Goal: Task Accomplishment & Management: Manage account settings

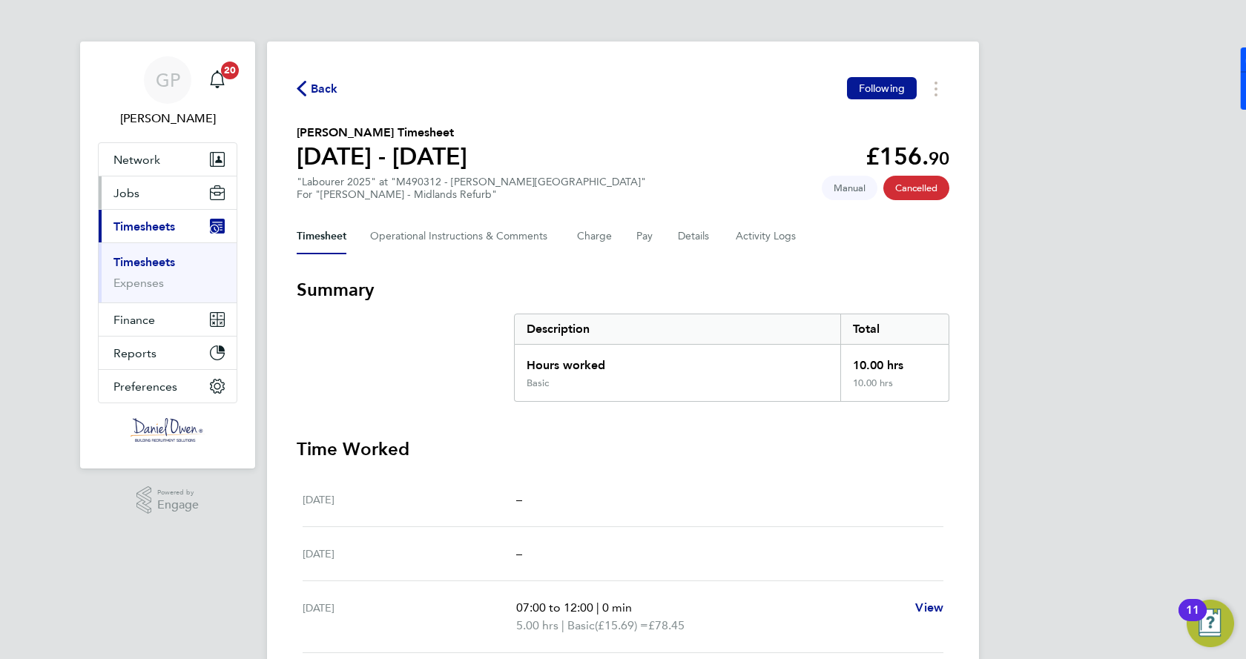
click at [142, 204] on button "Jobs" at bounding box center [168, 192] width 138 height 33
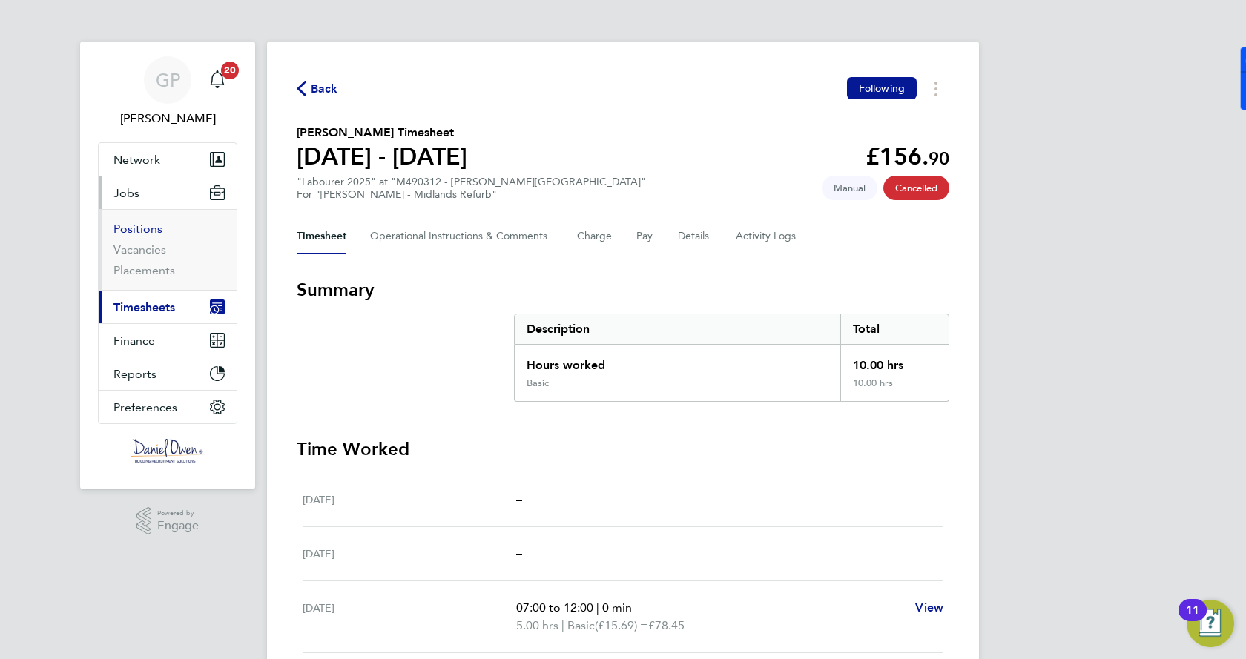
click at [141, 231] on link "Positions" at bounding box center [137, 229] width 49 height 14
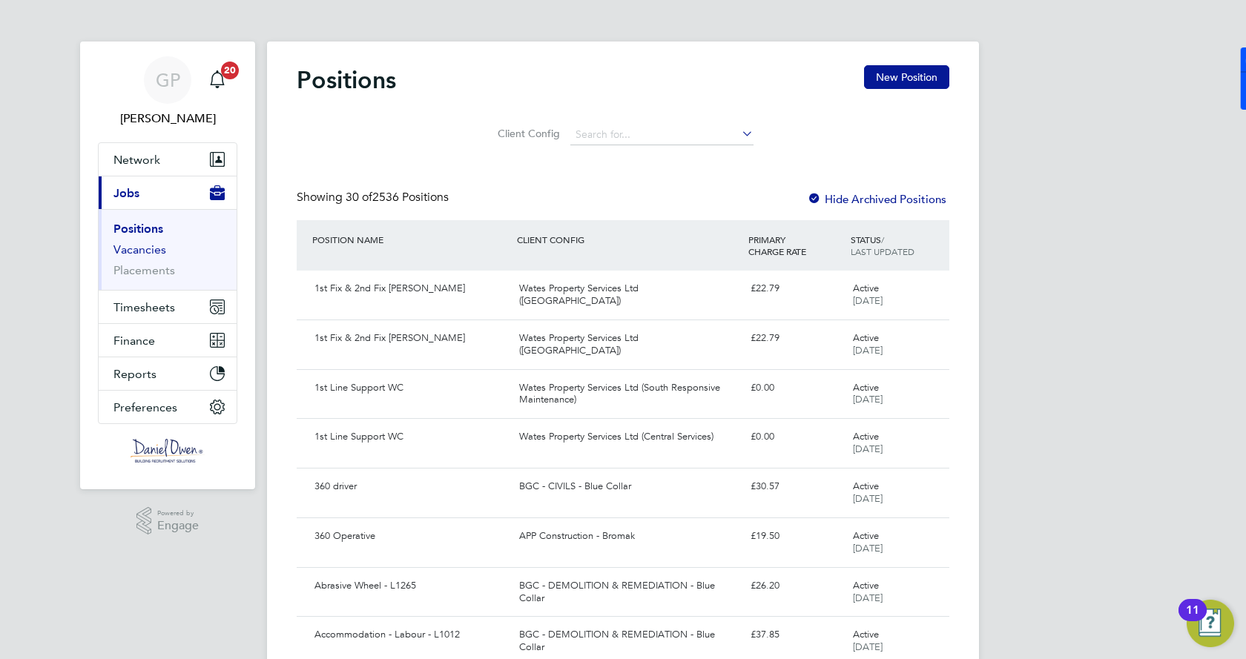
click at [123, 249] on link "Vacancies" at bounding box center [139, 249] width 53 height 14
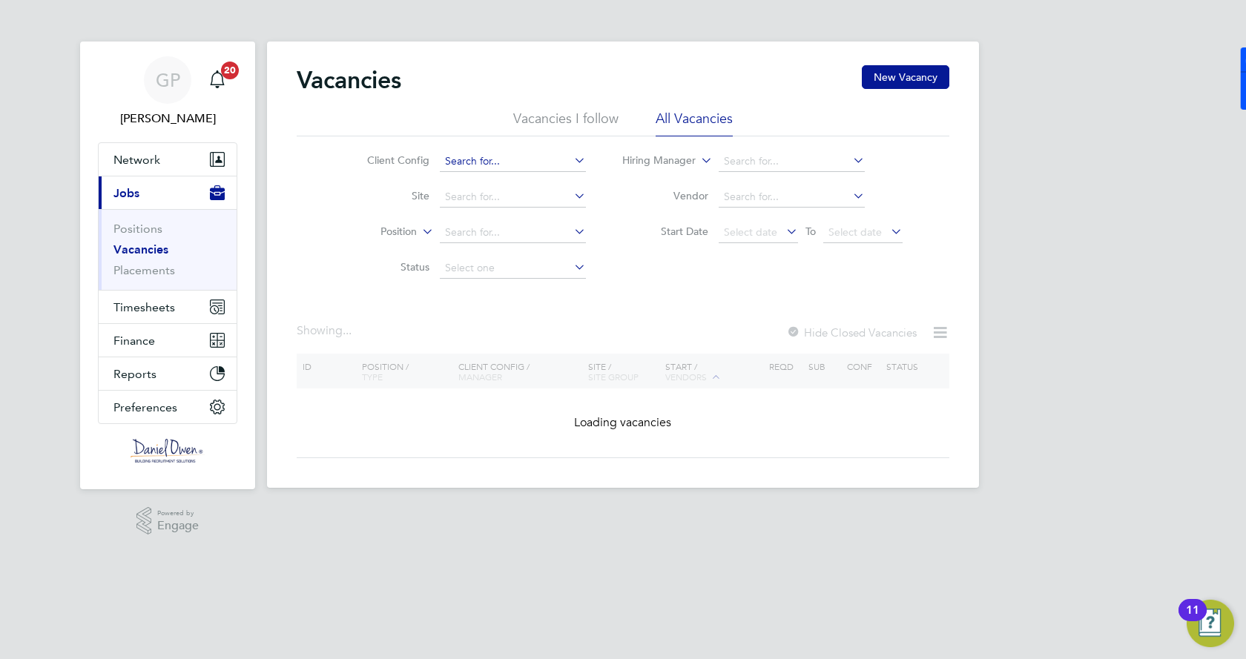
click at [558, 154] on input at bounding box center [513, 161] width 146 height 21
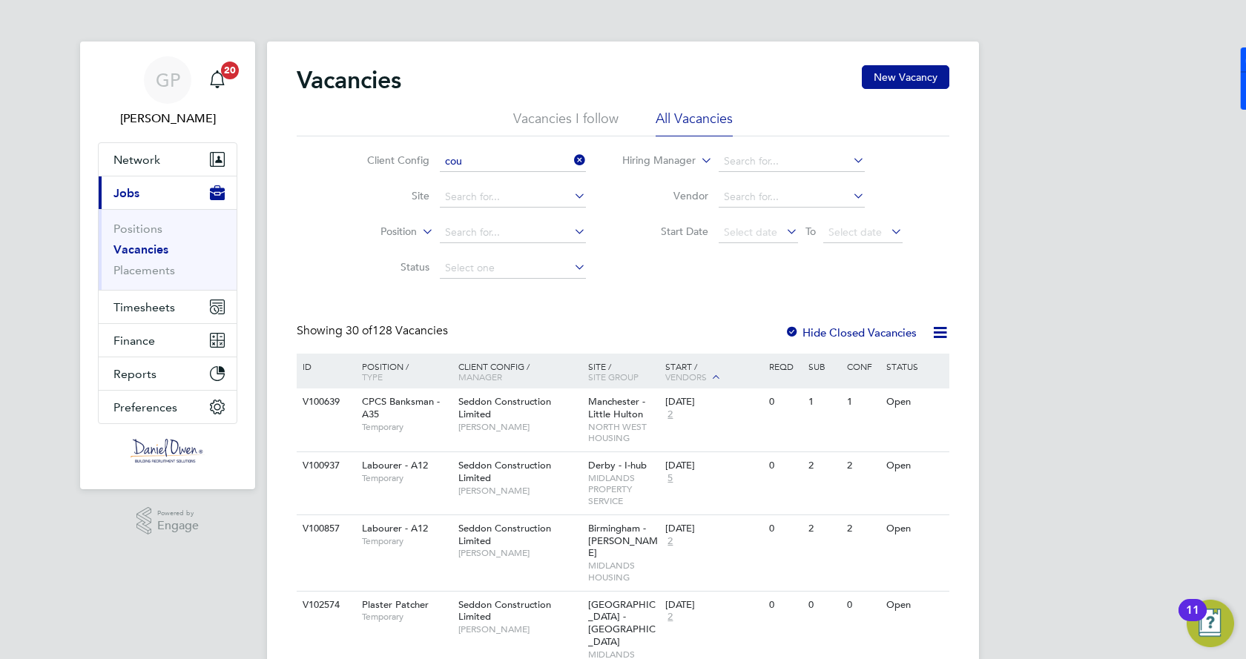
click at [553, 181] on li "Cou ntryside Properties UK Ltd" at bounding box center [612, 182] width 349 height 20
type input "Countryside Properties UK Ltd"
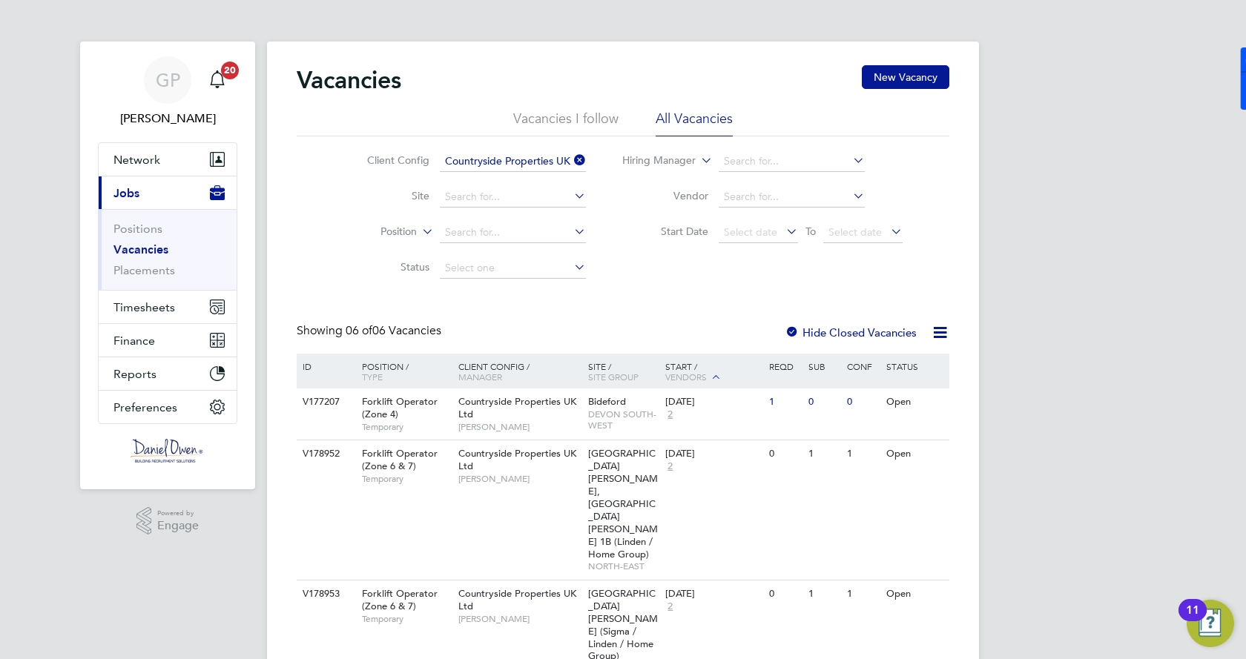
click at [670, 363] on div "Start / Vendors" at bounding box center [713, 372] width 104 height 37
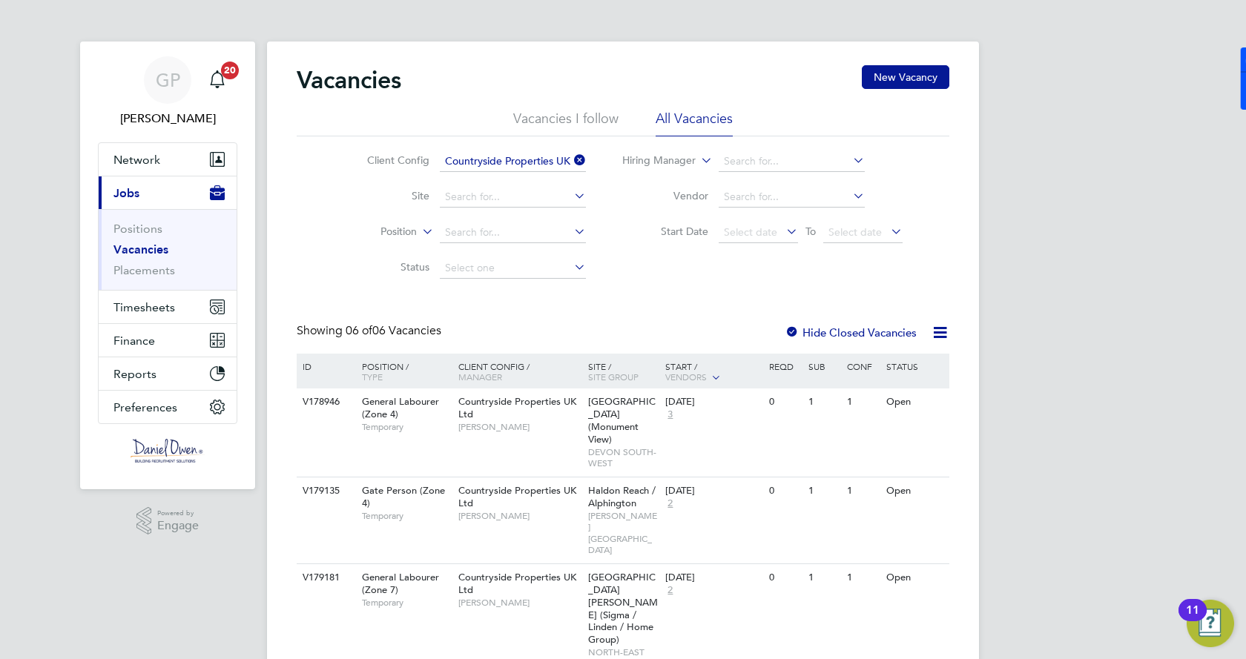
click at [813, 333] on label "Hide Closed Vacancies" at bounding box center [850, 332] width 132 height 14
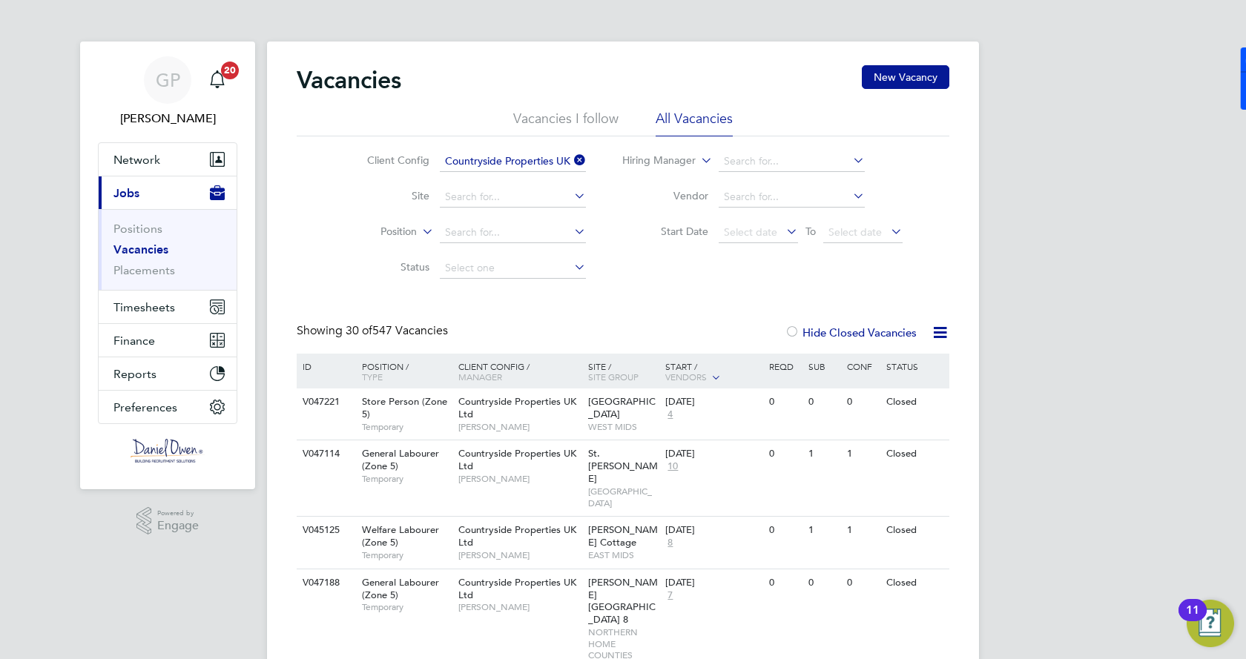
click at [701, 360] on div "Start / Vendors" at bounding box center [713, 372] width 104 height 37
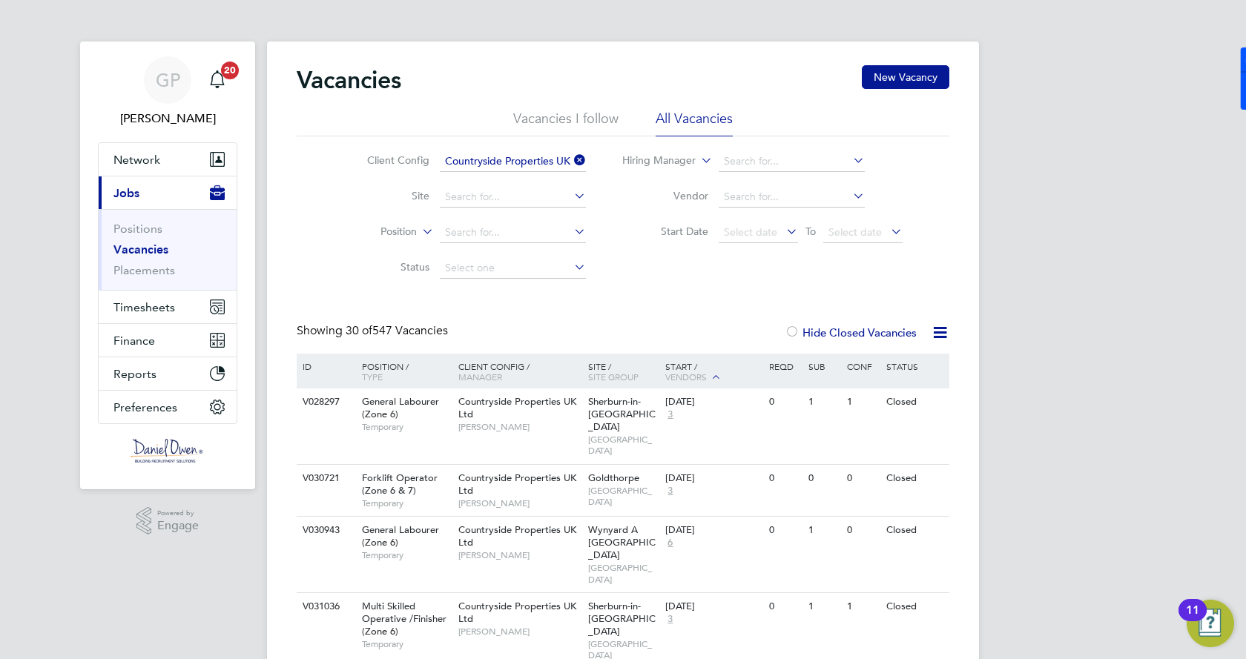
click at [824, 328] on label "Hide Closed Vacancies" at bounding box center [850, 332] width 132 height 14
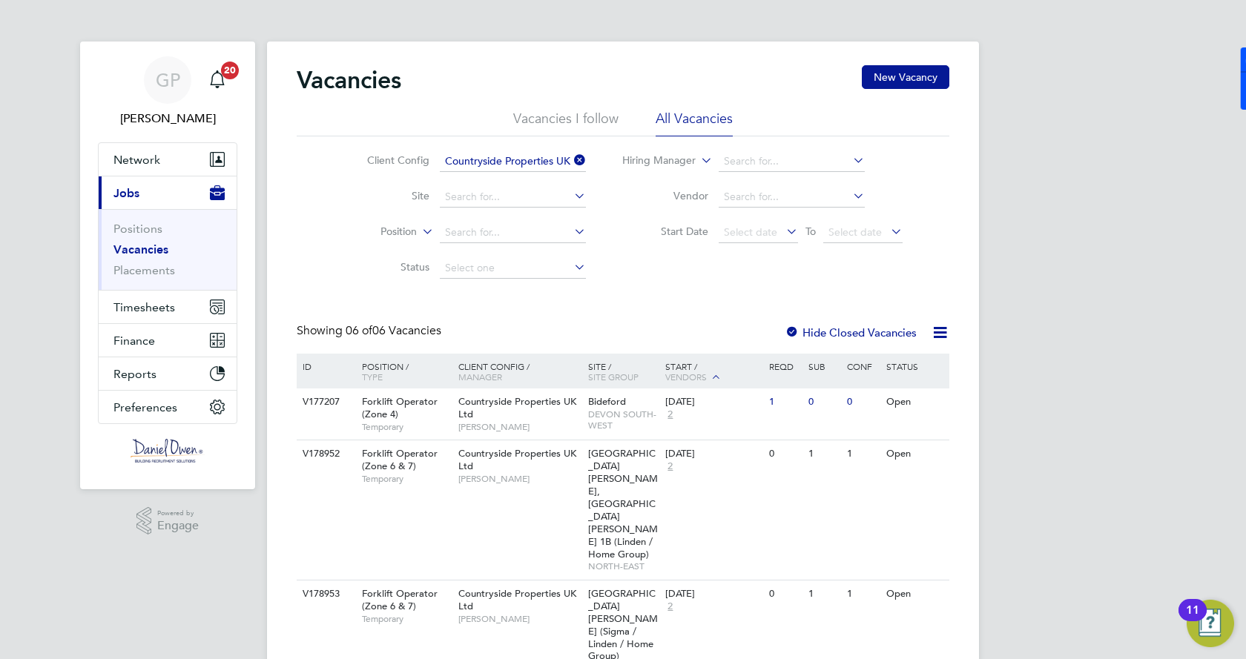
click at [689, 360] on div "Start / Vendors" at bounding box center [713, 372] width 104 height 37
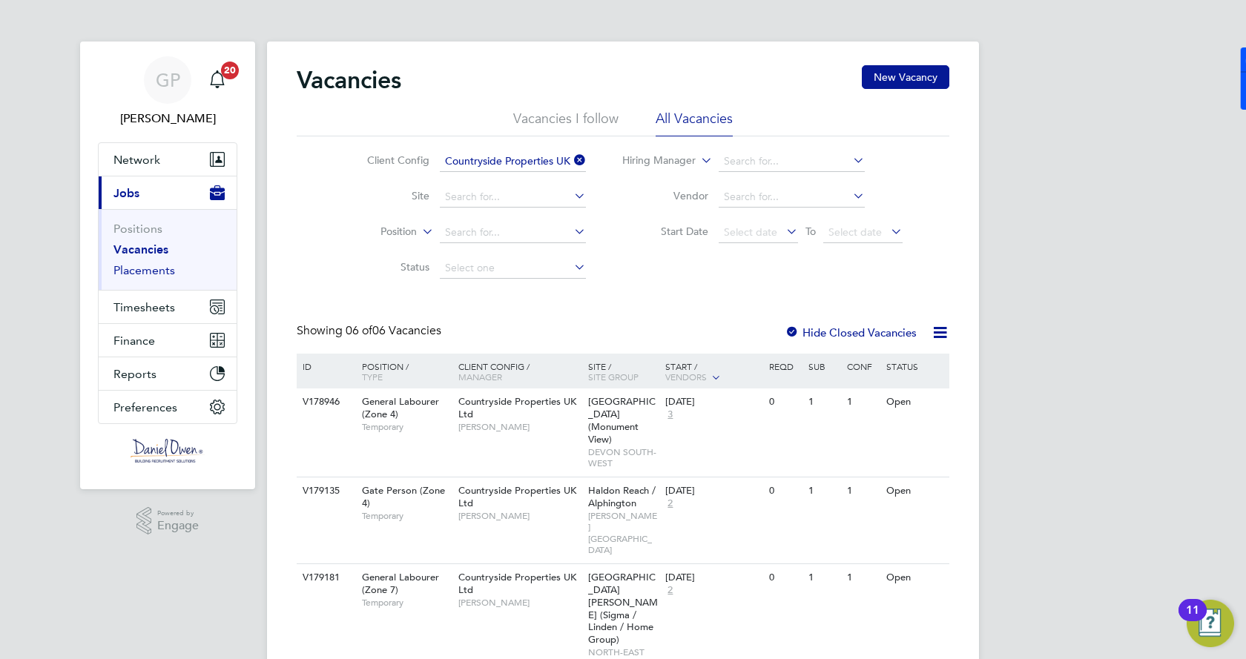
click at [145, 274] on link "Placements" at bounding box center [144, 270] width 62 height 14
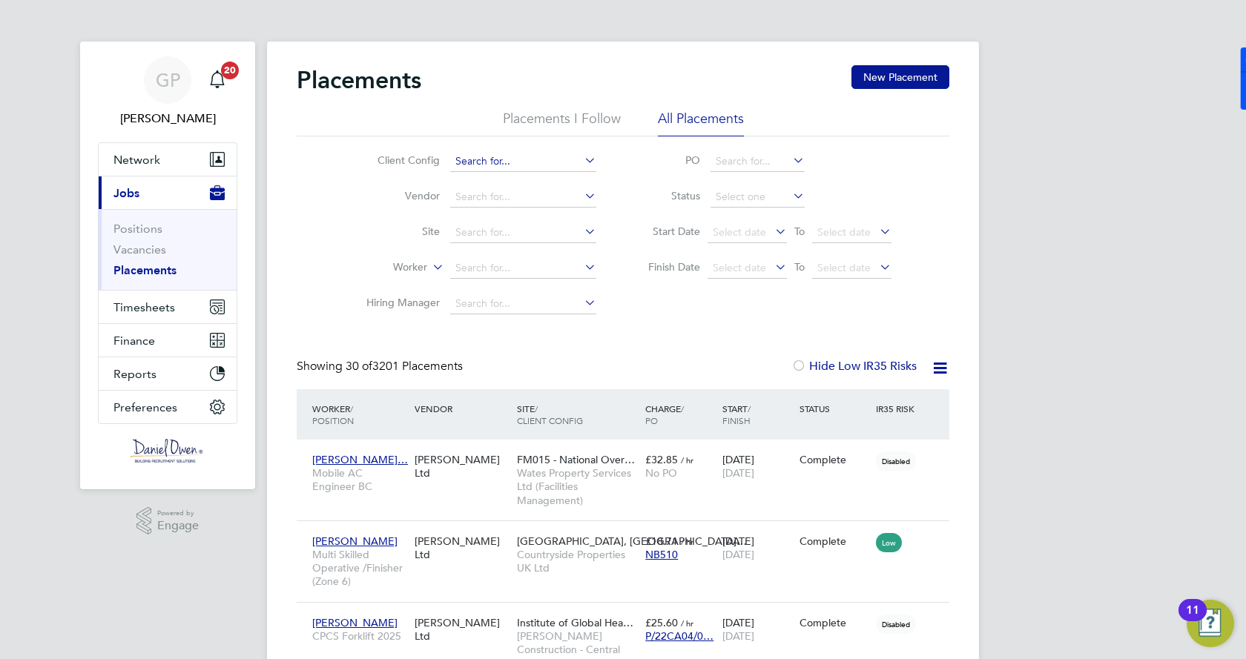
click at [482, 166] on input at bounding box center [523, 161] width 146 height 21
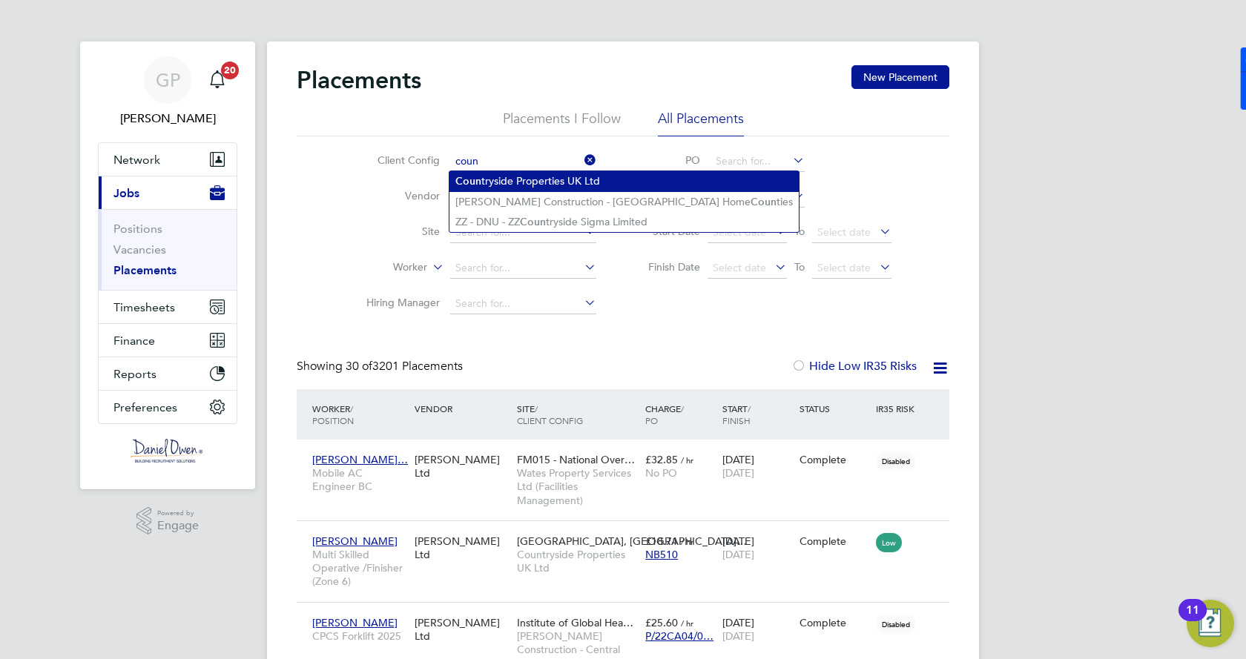
click at [508, 181] on li "Coun tryside Properties UK Ltd" at bounding box center [623, 181] width 349 height 20
type input "Countryside Properties UK Ltd"
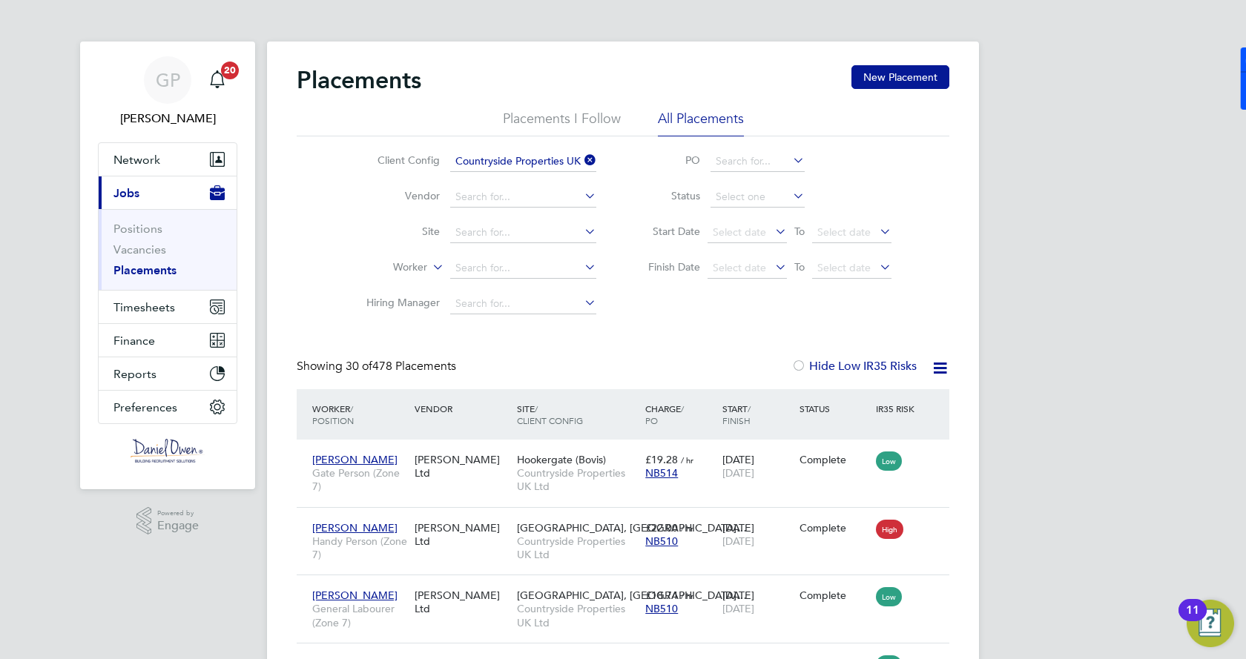
click at [732, 415] on span "/ Finish" at bounding box center [736, 415] width 28 height 24
click at [734, 403] on div "Start / Finish" at bounding box center [756, 414] width 77 height 39
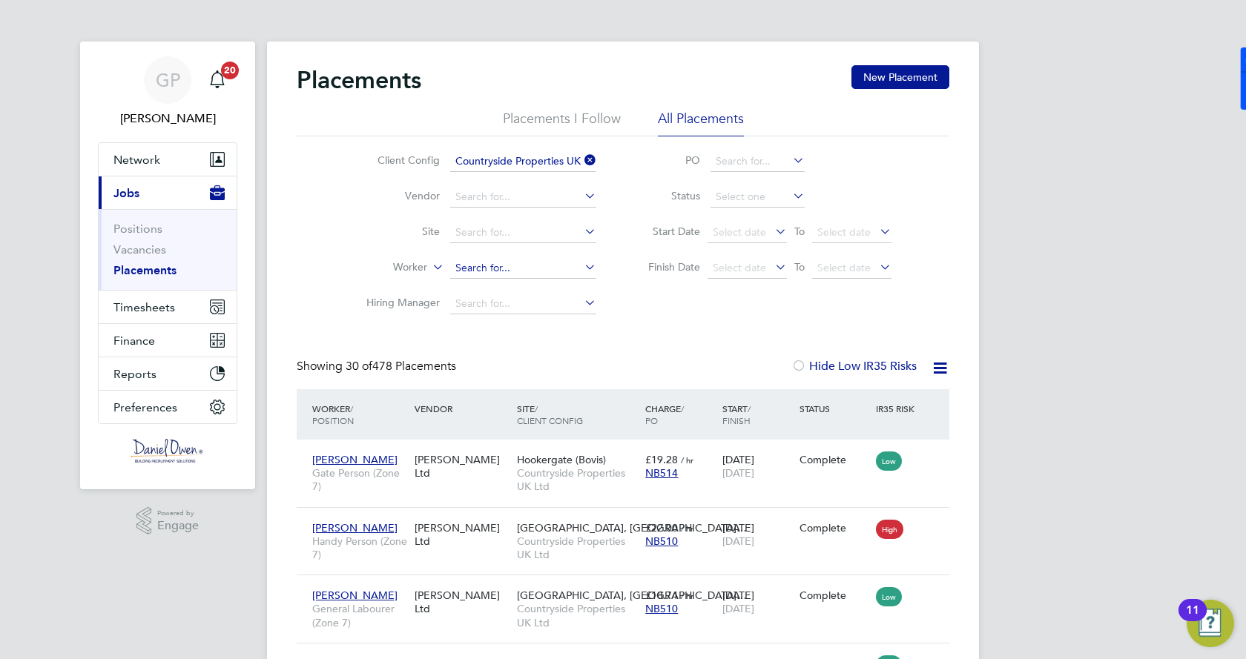
click at [498, 265] on input at bounding box center [523, 268] width 146 height 21
click at [495, 291] on li "[PERSON_NAME] ell [PERSON_NAME]" at bounding box center [546, 289] width 194 height 20
type input "[PERSON_NAME]"
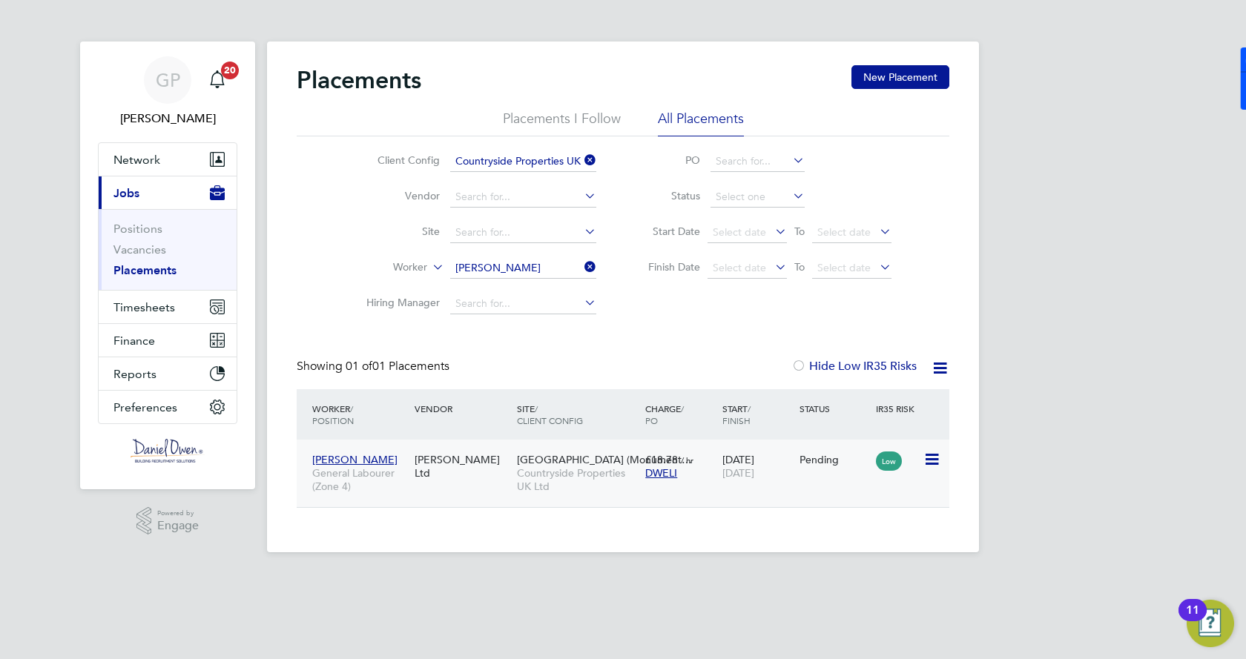
click at [811, 480] on div "[PERSON_NAME] General Labourer (Zone 4) [PERSON_NAME] Ltd [GEOGRAPHIC_DATA] (Mo…" at bounding box center [623, 473] width 652 height 67
click at [934, 454] on icon at bounding box center [930, 460] width 15 height 18
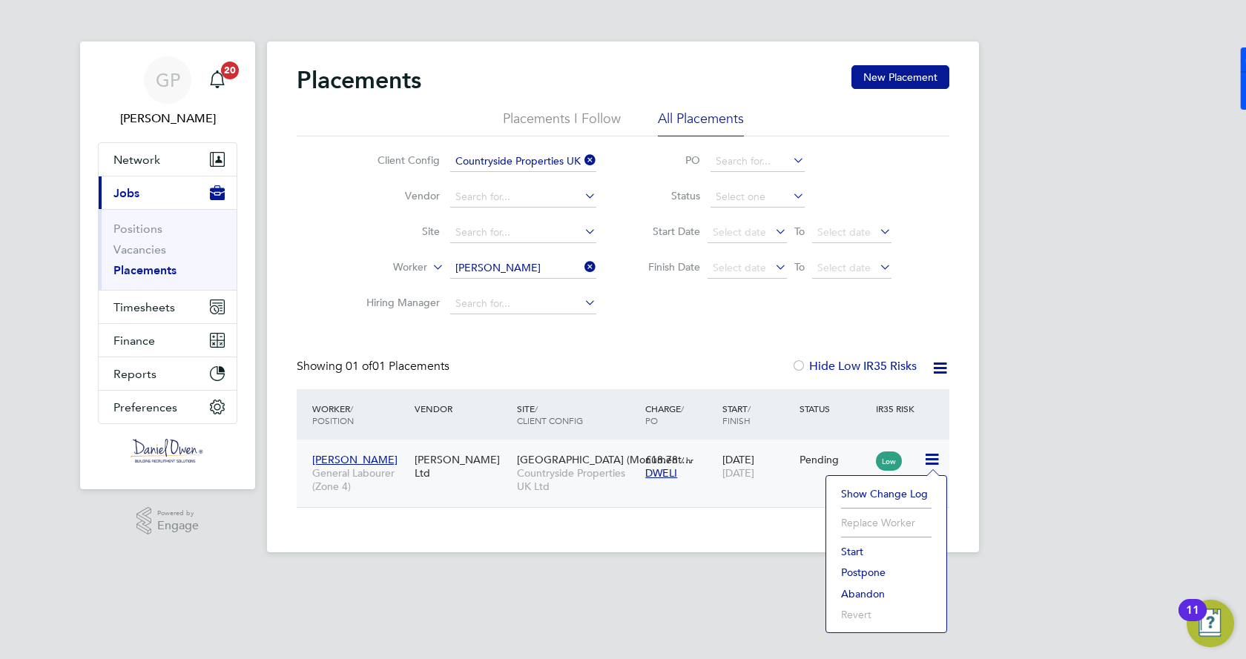
click at [849, 549] on li "Start" at bounding box center [885, 551] width 105 height 21
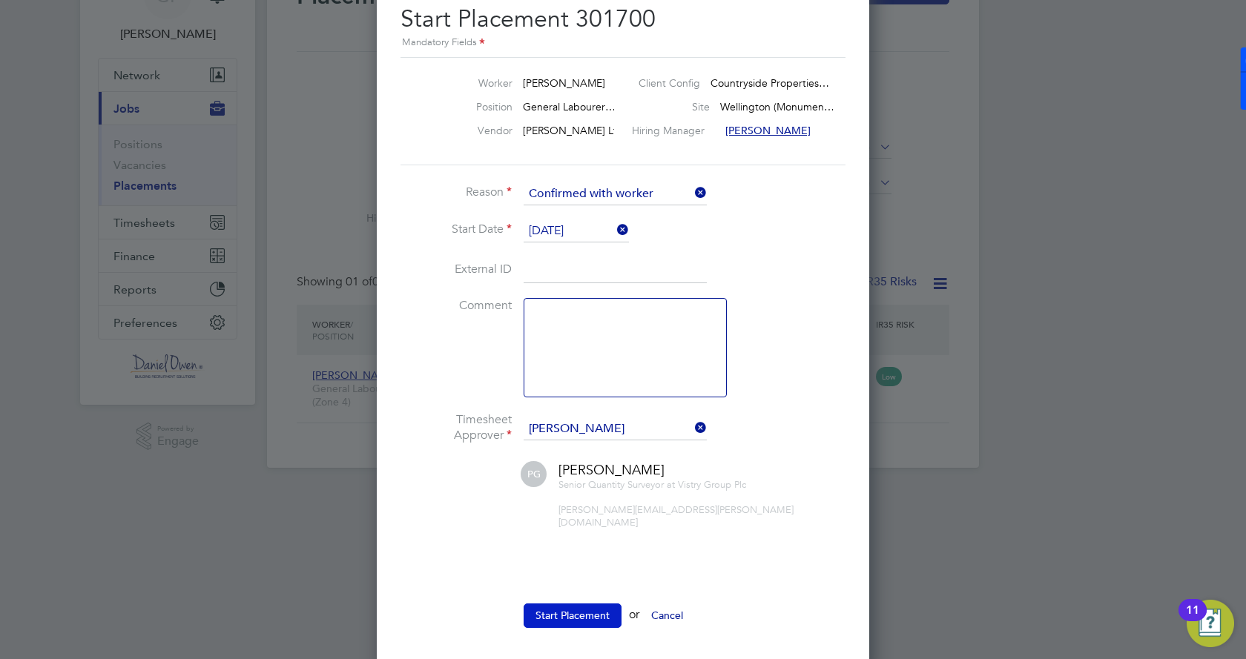
click at [560, 603] on button "Start Placement" at bounding box center [572, 615] width 98 height 24
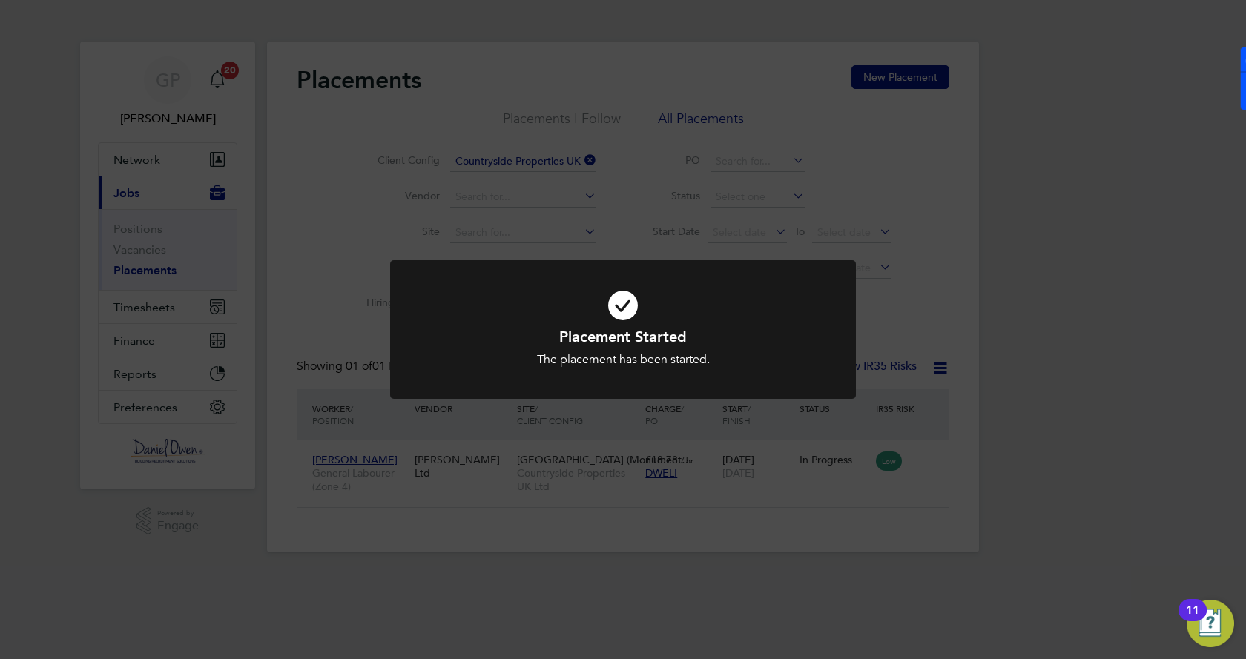
click at [566, 383] on div at bounding box center [623, 329] width 466 height 139
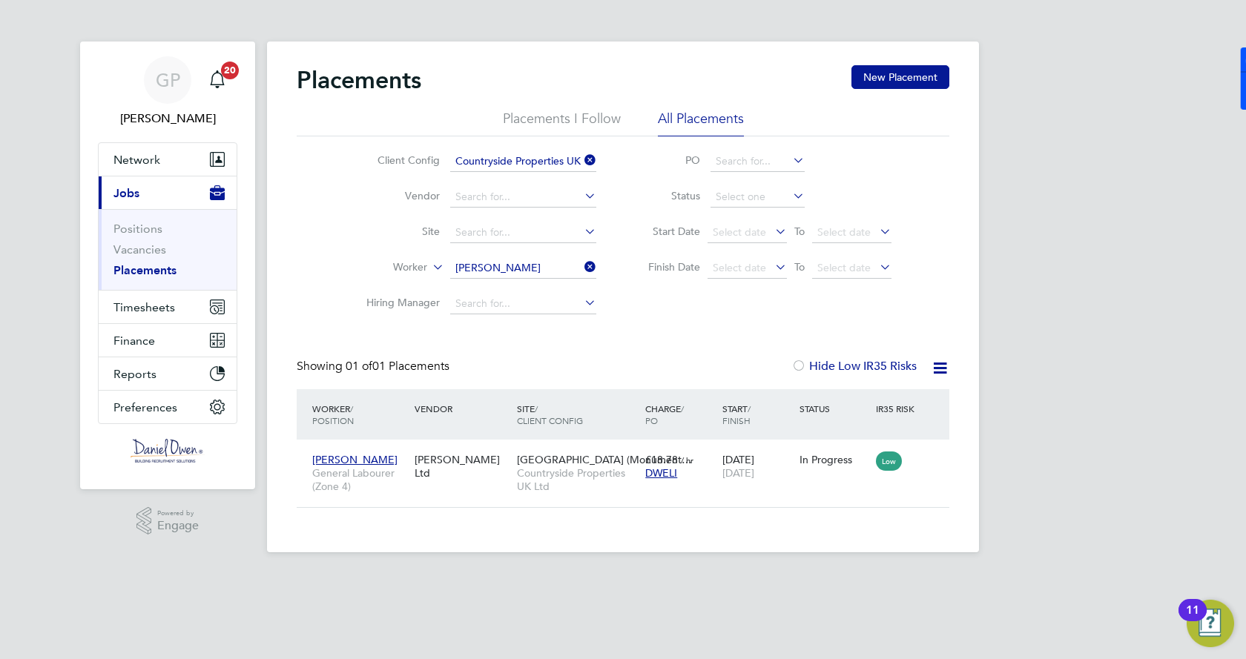
click at [598, 262] on li "Worker [PERSON_NAME]" at bounding box center [475, 269] width 279 height 36
click at [581, 262] on icon at bounding box center [581, 267] width 0 height 21
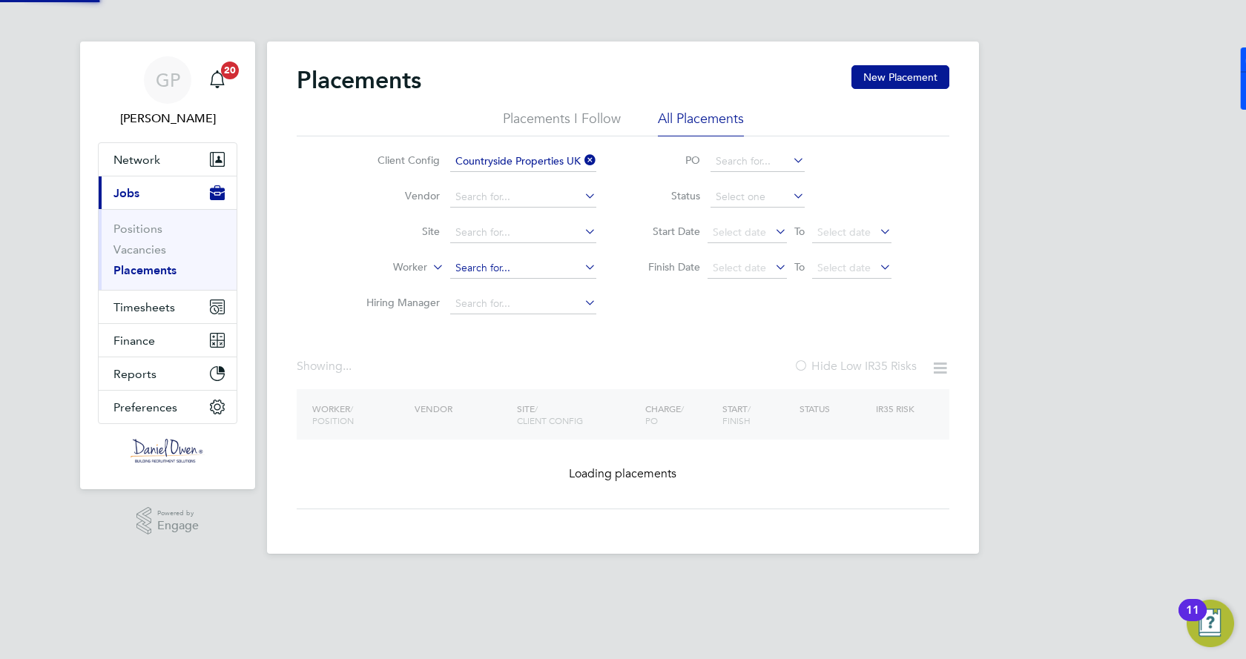
click at [517, 264] on input at bounding box center [523, 268] width 146 height 21
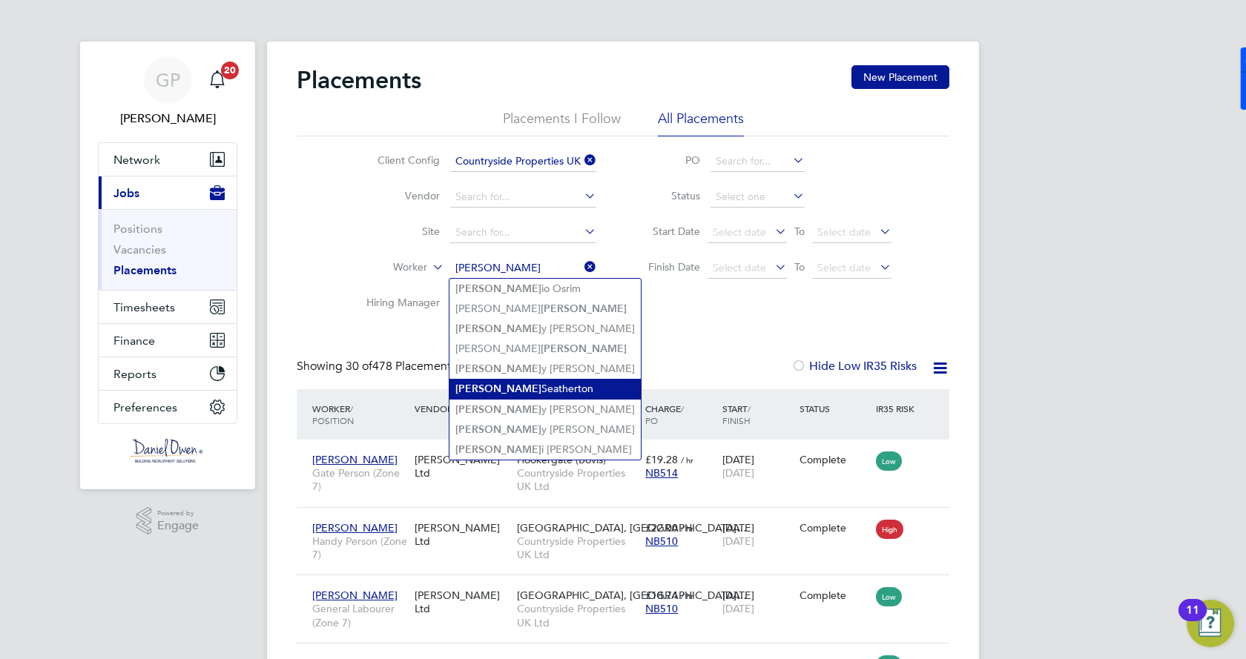
click at [529, 387] on li "[PERSON_NAME]" at bounding box center [544, 389] width 191 height 20
type input "[PERSON_NAME]"
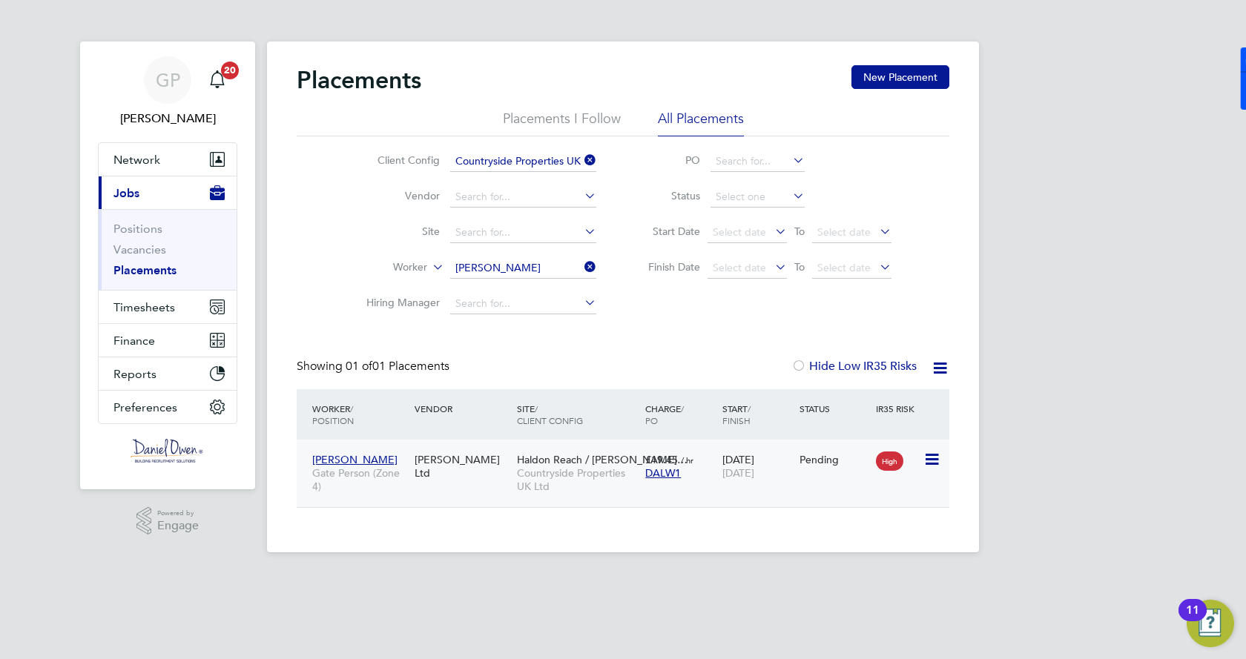
click at [930, 469] on icon at bounding box center [930, 460] width 15 height 18
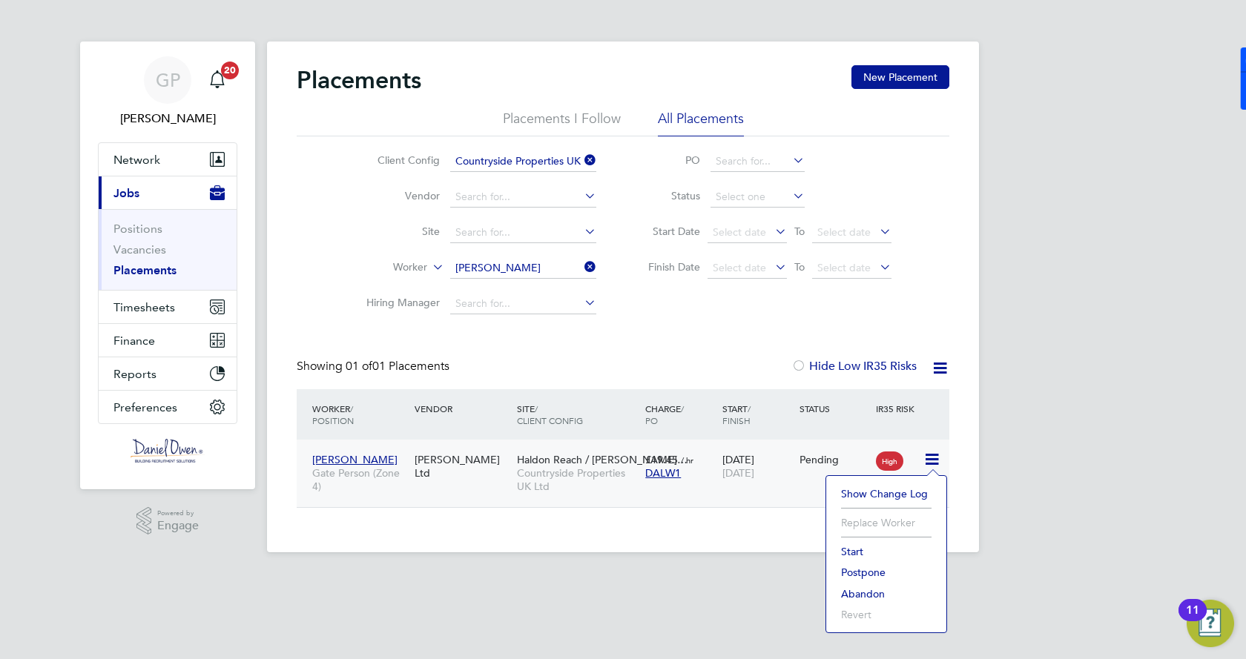
click at [861, 547] on li "Start" at bounding box center [885, 551] width 105 height 21
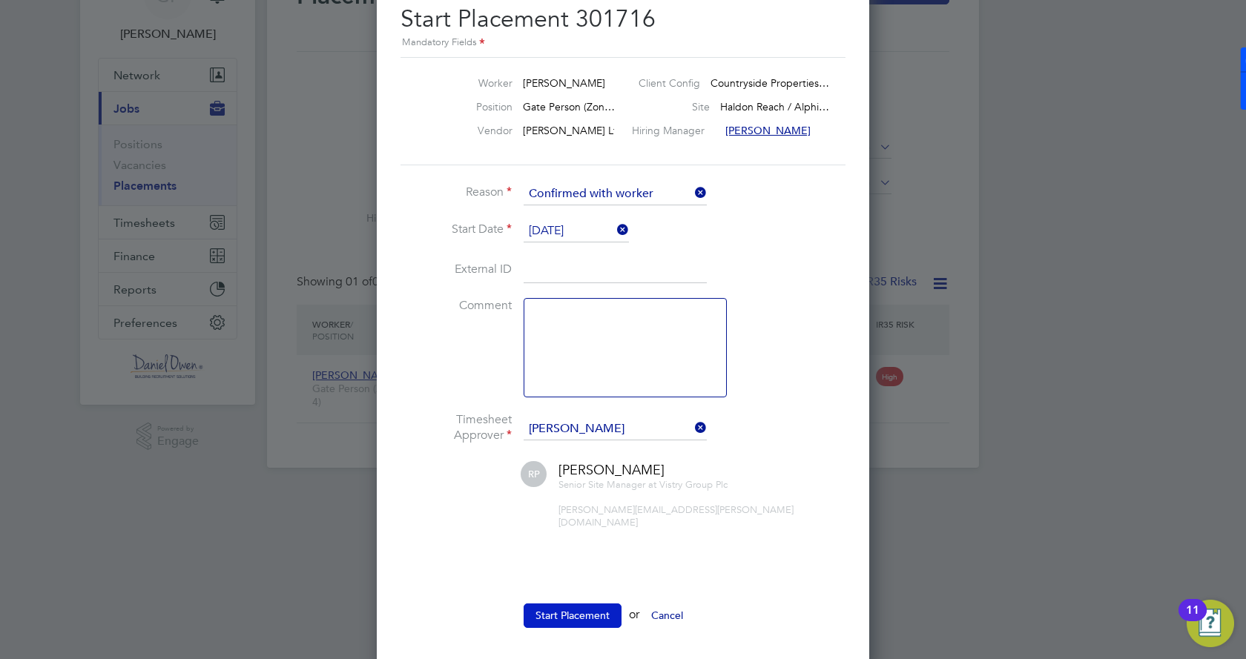
click at [552, 603] on button "Start Placement" at bounding box center [572, 615] width 98 height 24
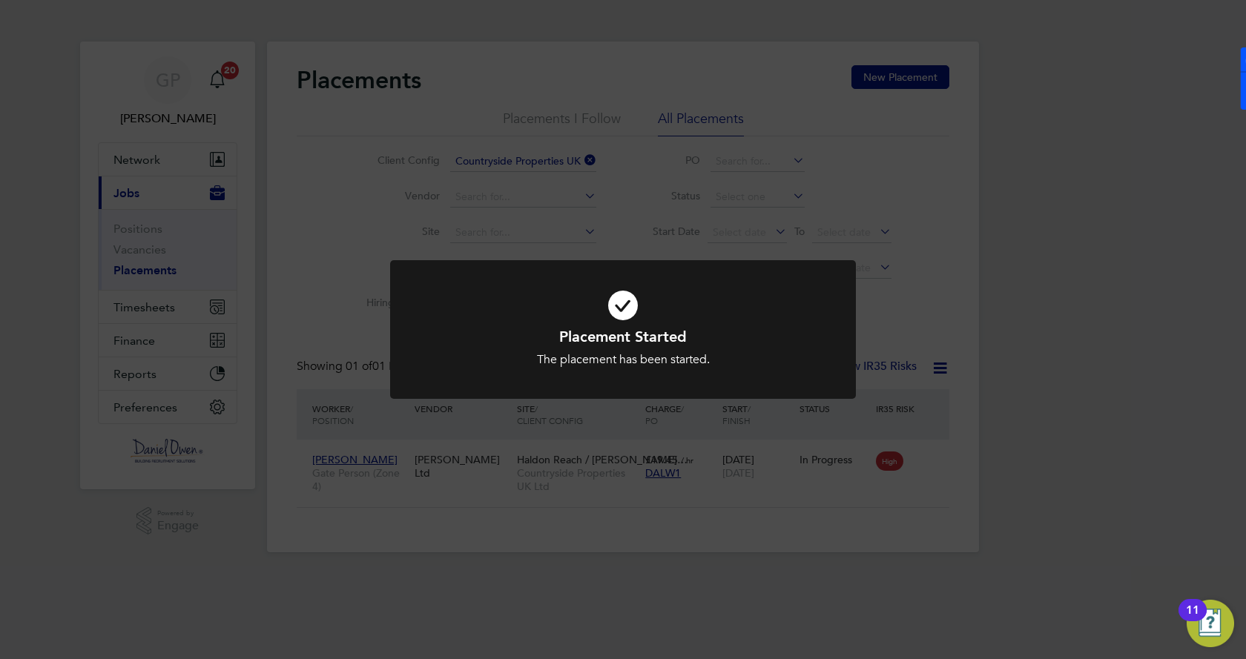
click at [529, 446] on div "Placement Started The placement has been started. Cancel Okay" at bounding box center [623, 329] width 1246 height 659
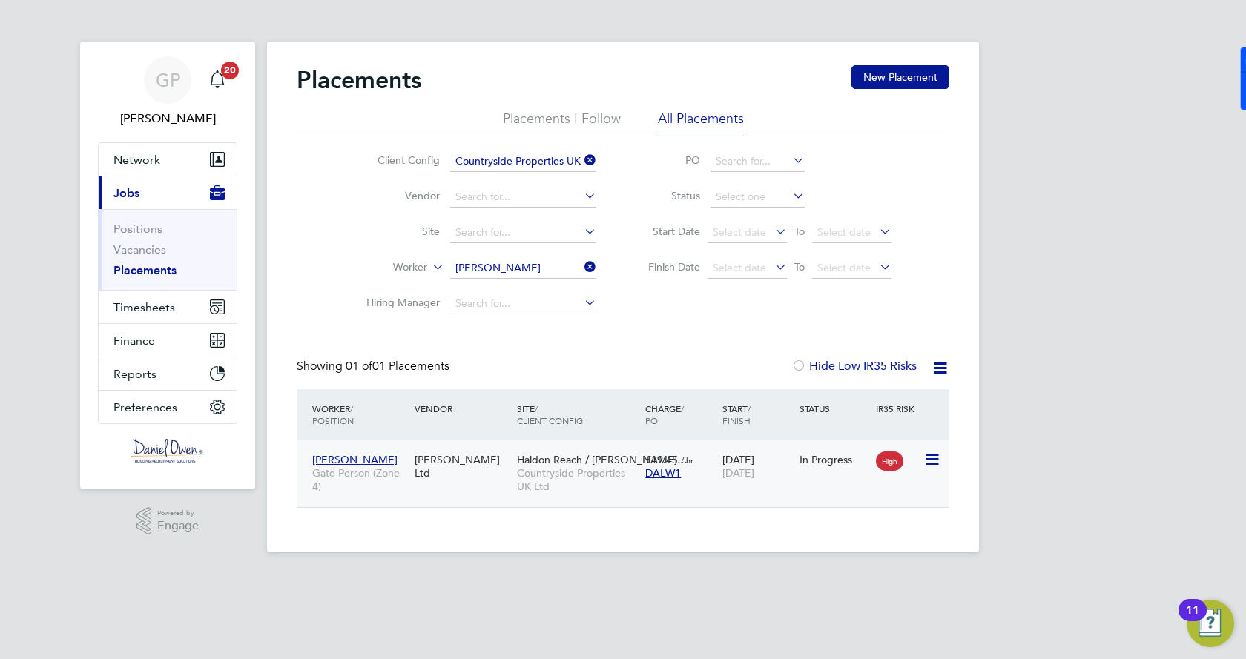
click at [532, 475] on span "Countryside Properties UK Ltd" at bounding box center [577, 479] width 121 height 27
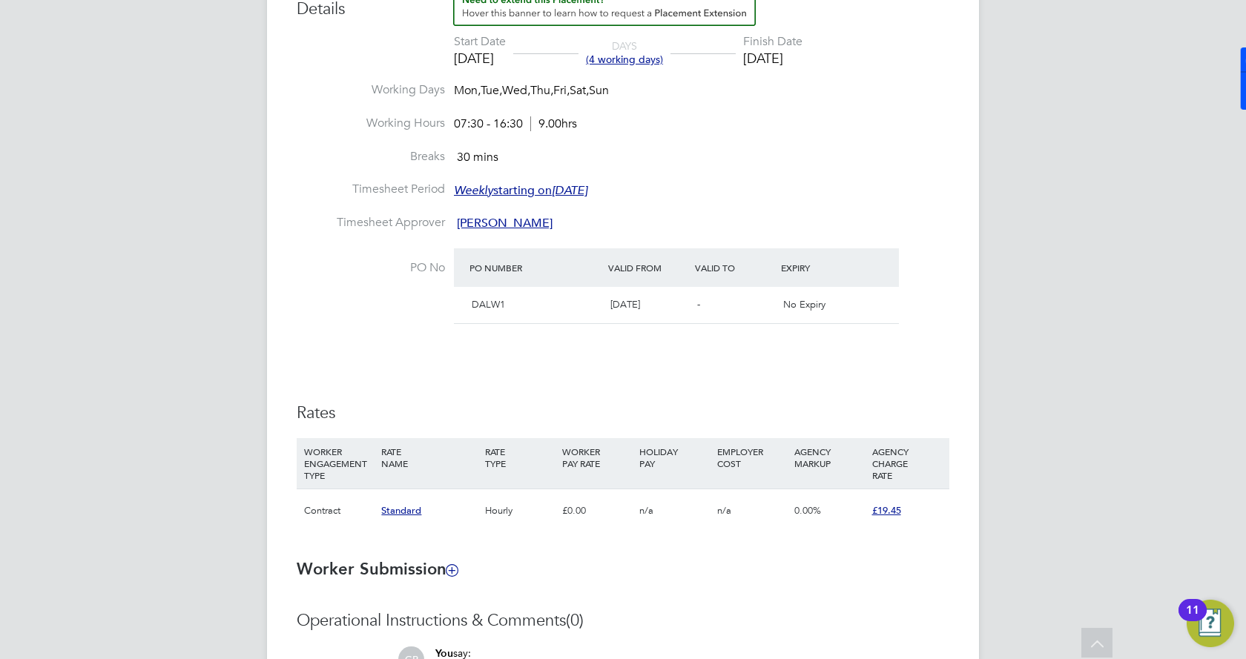
scroll to position [655, 0]
